Goal: Information Seeking & Learning: Learn about a topic

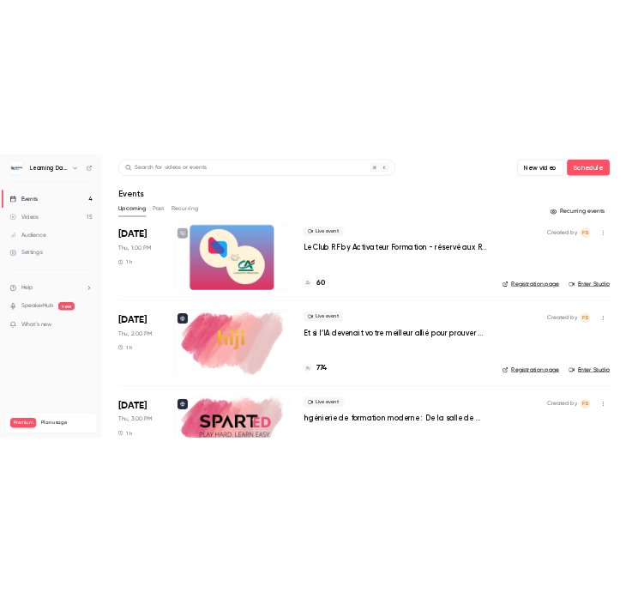
scroll to position [78, 0]
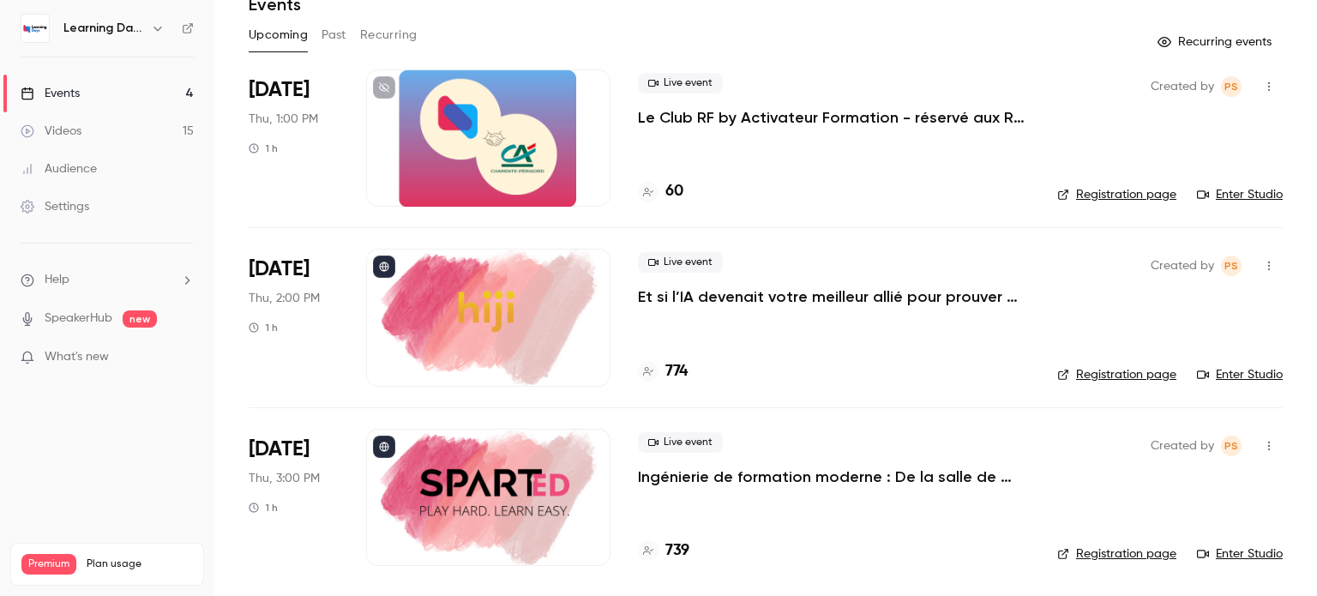
click at [1245, 551] on link "Enter Studio" at bounding box center [1240, 553] width 86 height 17
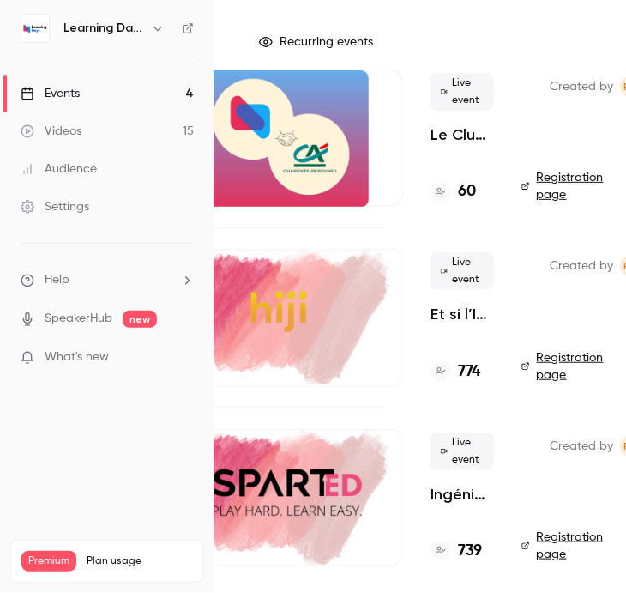
scroll to position [78, 209]
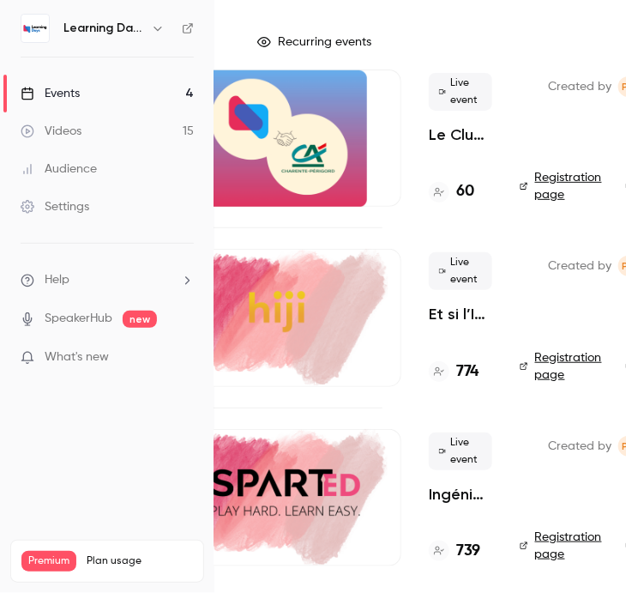
click at [543, 322] on div "Created by PS Registration page Enter Studio" at bounding box center [600, 317] width 160 height 137
click at [470, 374] on h4 "774" at bounding box center [467, 371] width 22 height 23
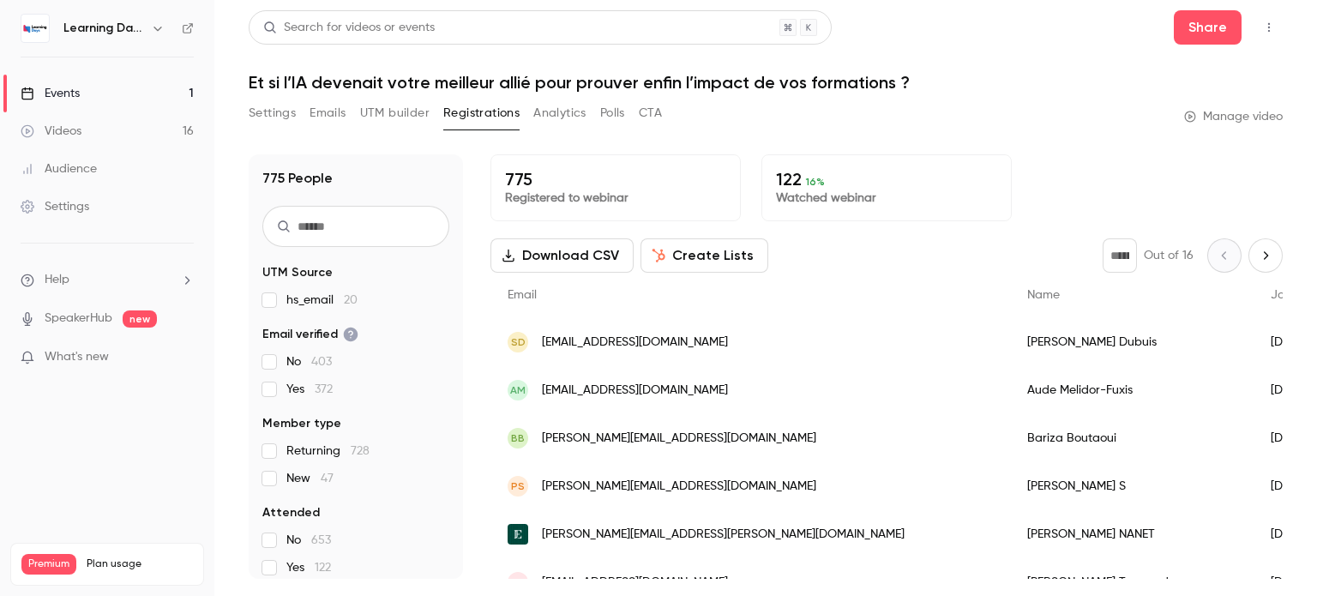
click at [62, 94] on div "Events" at bounding box center [50, 93] width 59 height 17
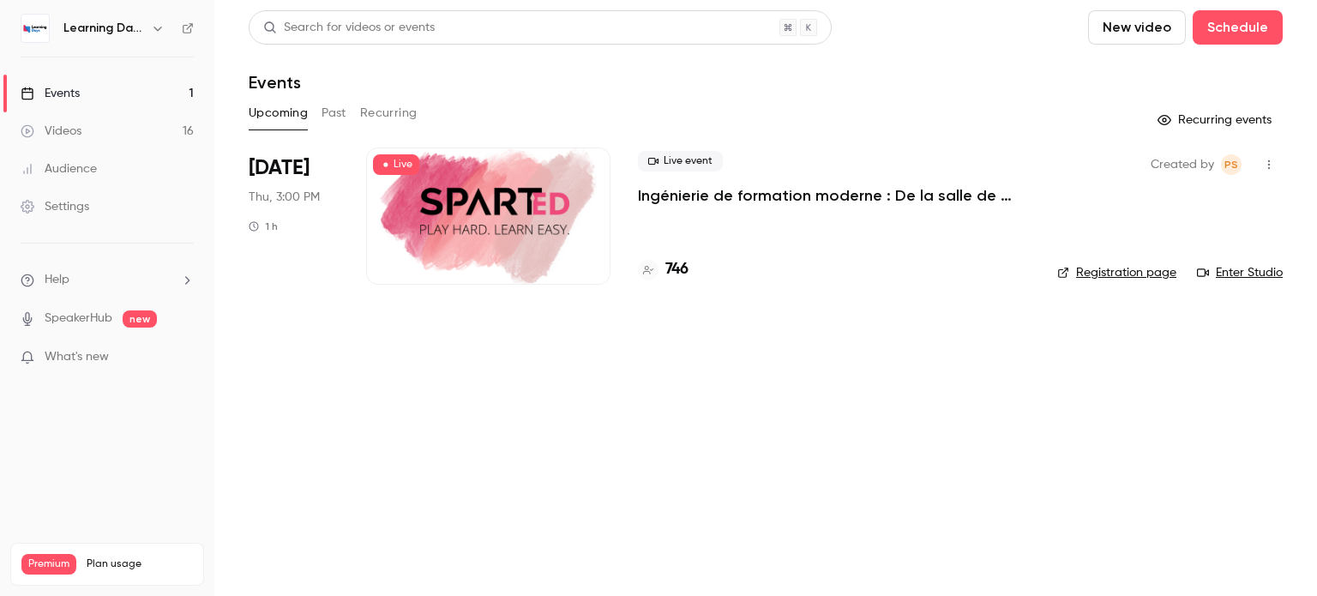
click at [339, 111] on button "Past" at bounding box center [334, 112] width 25 height 27
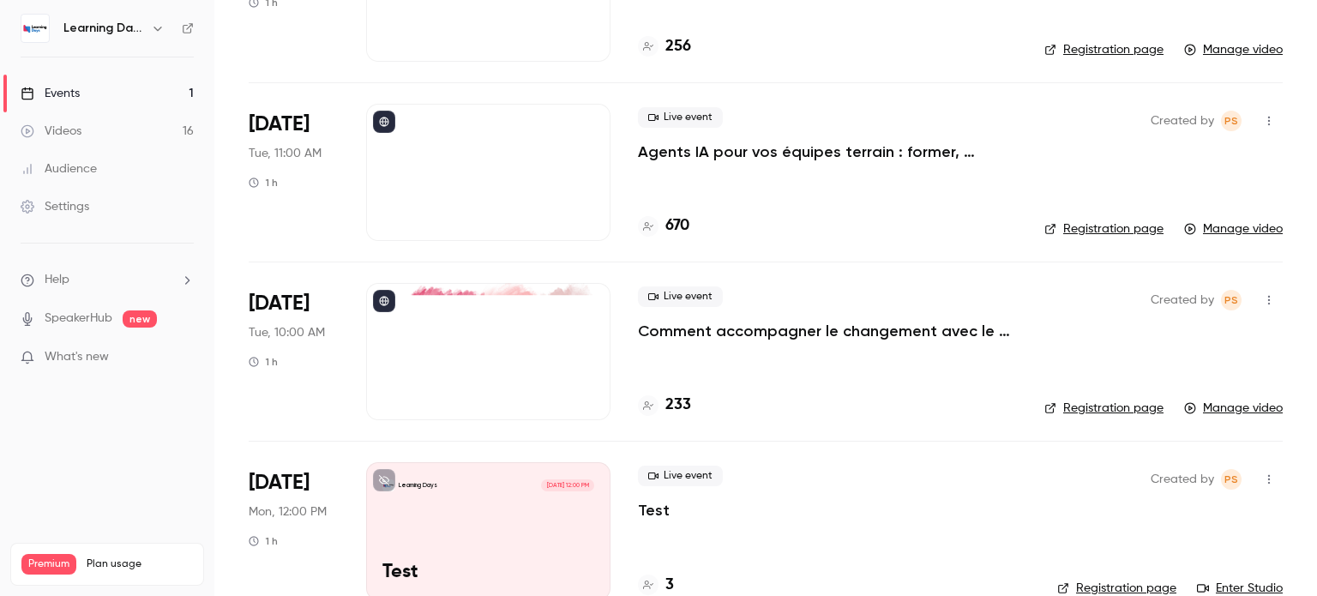
scroll to position [2748, 0]
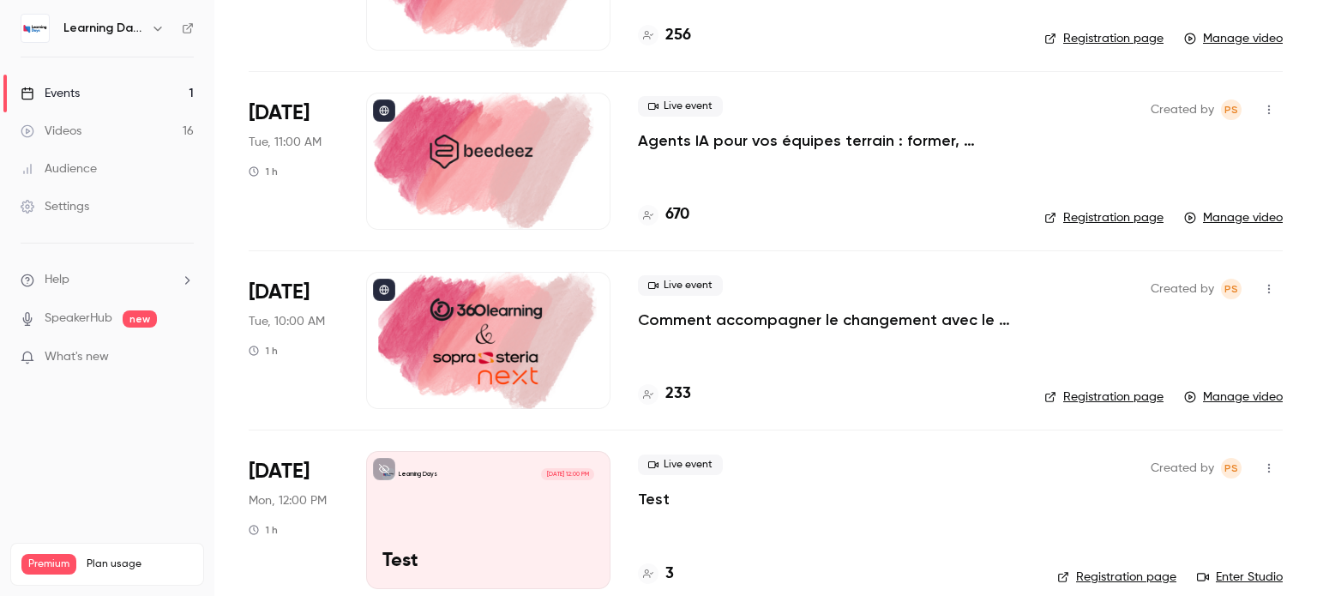
click at [551, 146] on div at bounding box center [488, 161] width 244 height 137
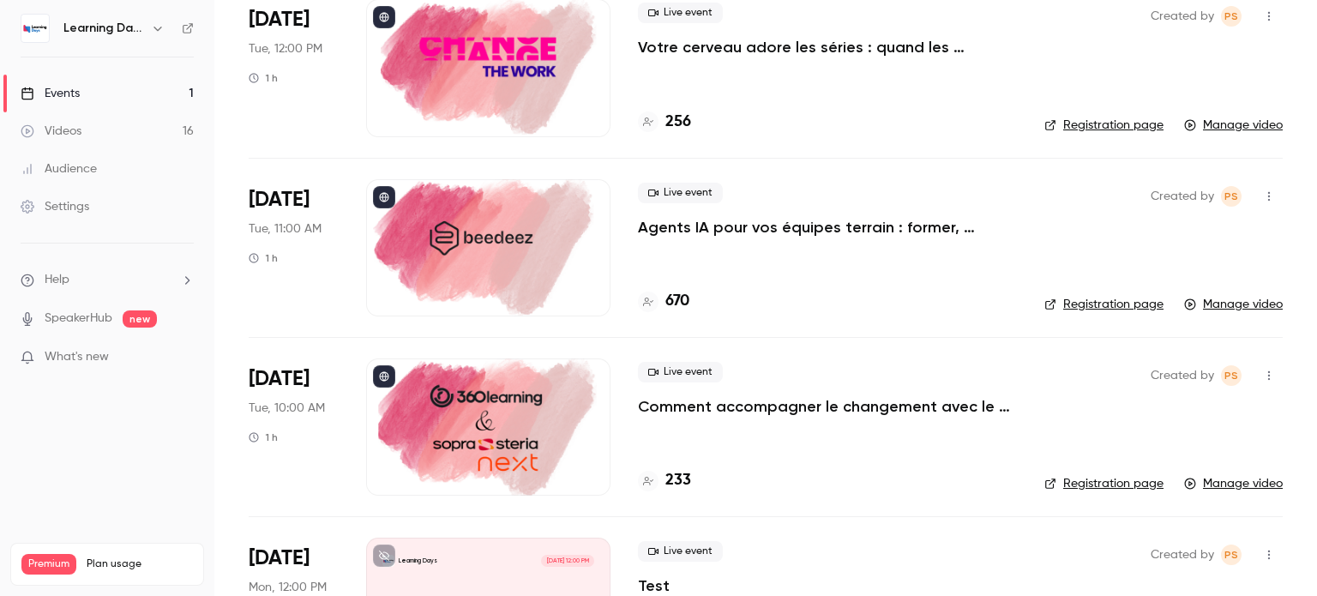
scroll to position [2660, 0]
